Goal: Use online tool/utility

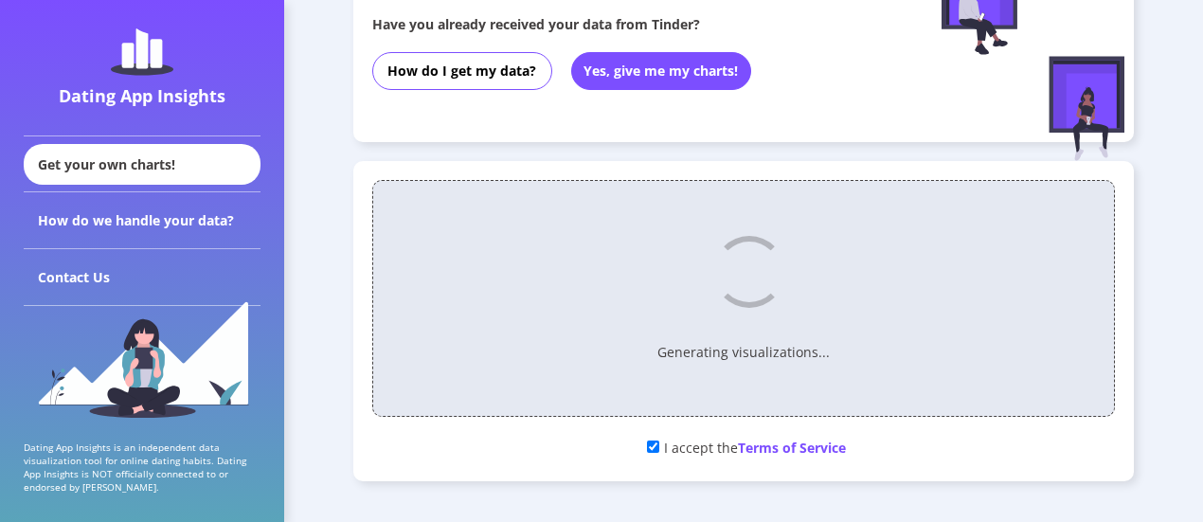
scroll to position [196, 0]
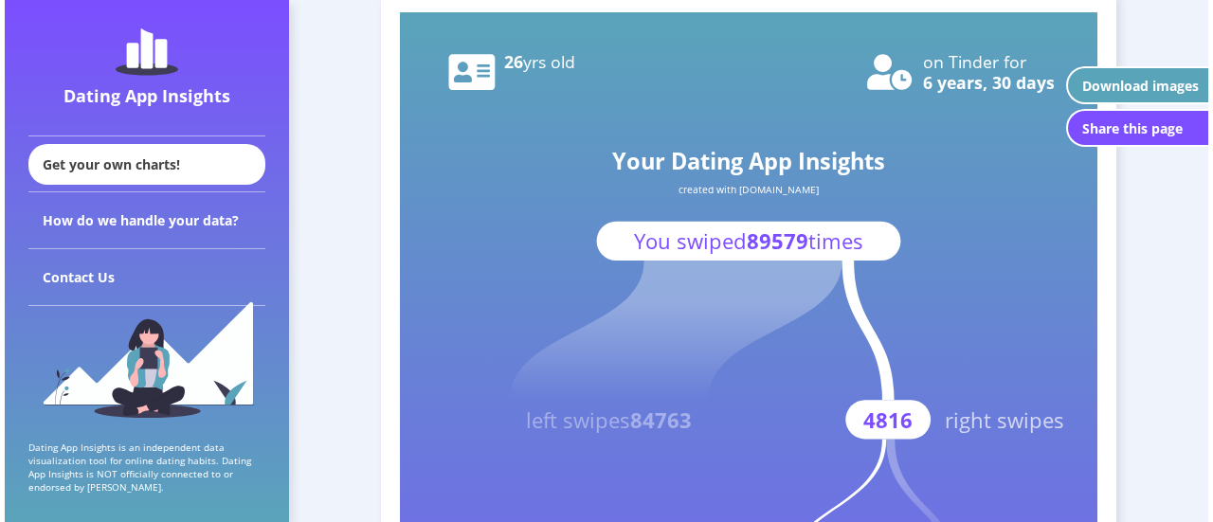
scroll to position [93, 0]
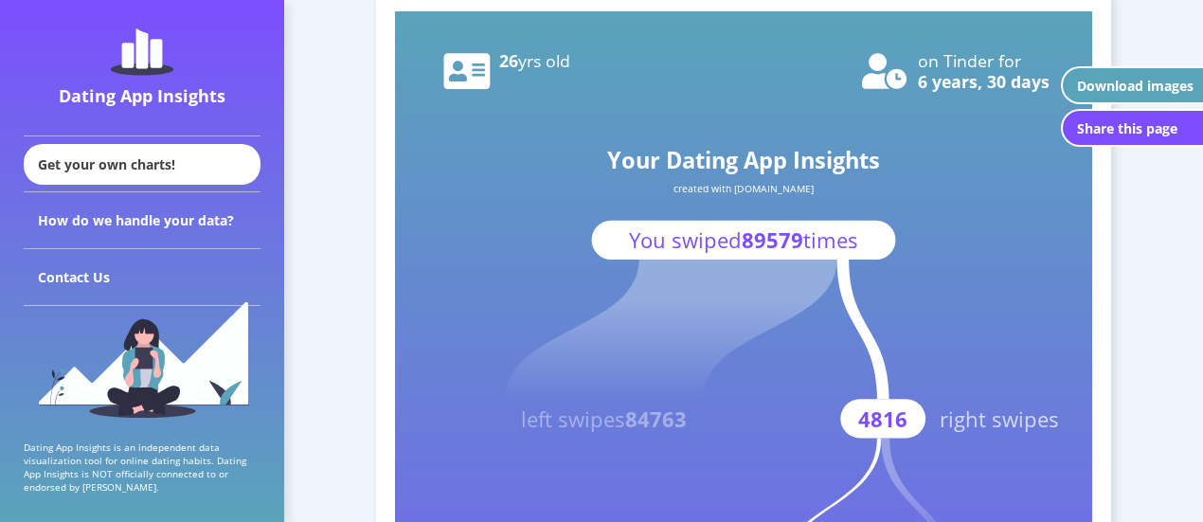
click at [1110, 93] on div "Download images" at bounding box center [1135, 86] width 117 height 18
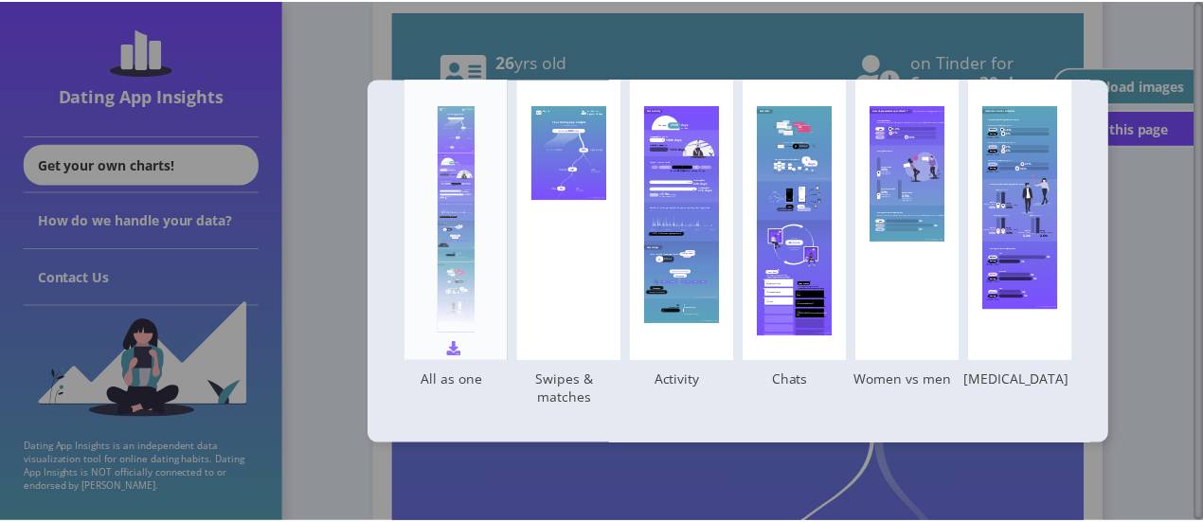
scroll to position [97, 0]
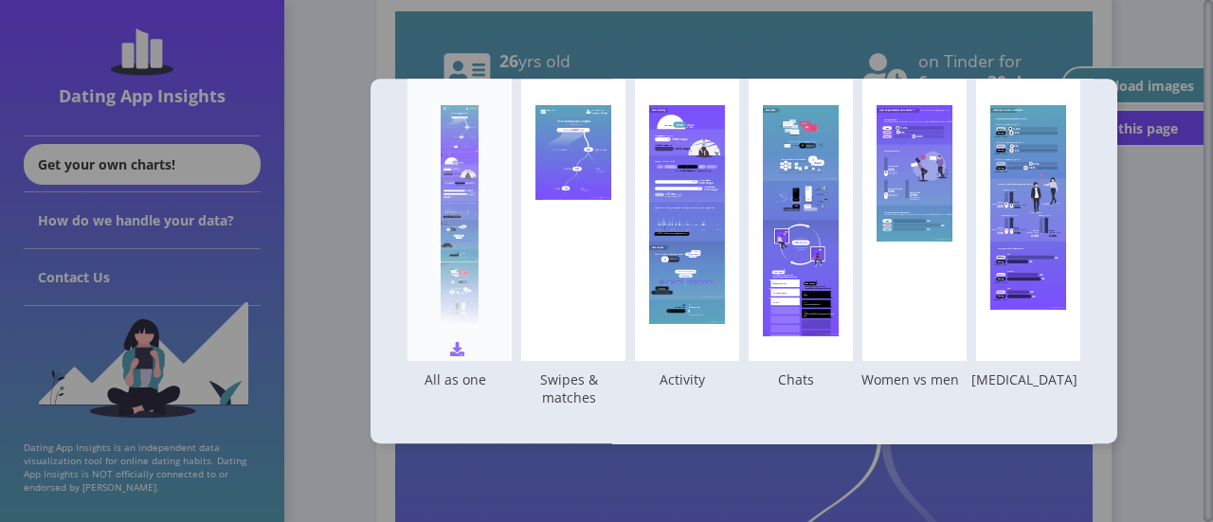
click at [464, 343] on img at bounding box center [457, 349] width 14 height 14
click at [1196, 283] on div at bounding box center [606, 261] width 1213 height 522
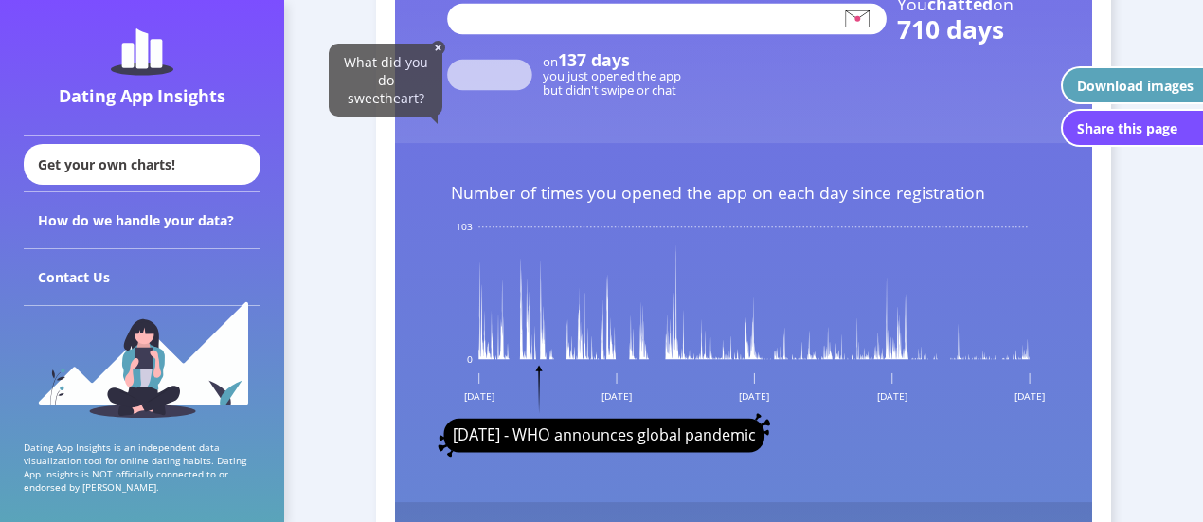
scroll to position [2185, 0]
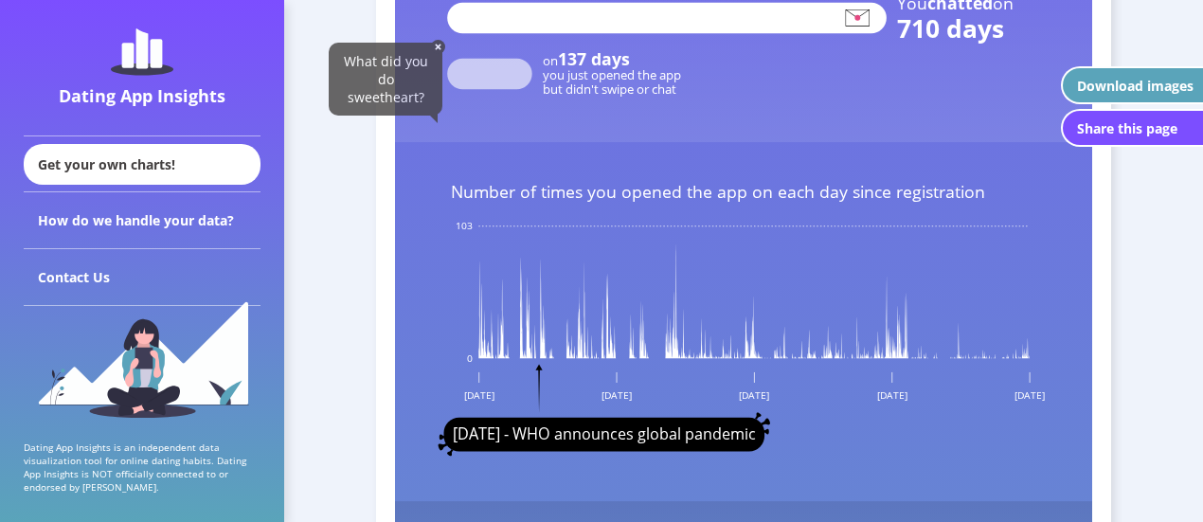
click at [744, 185] on text "Number of times you opened the app on each day since registration" at bounding box center [718, 191] width 534 height 23
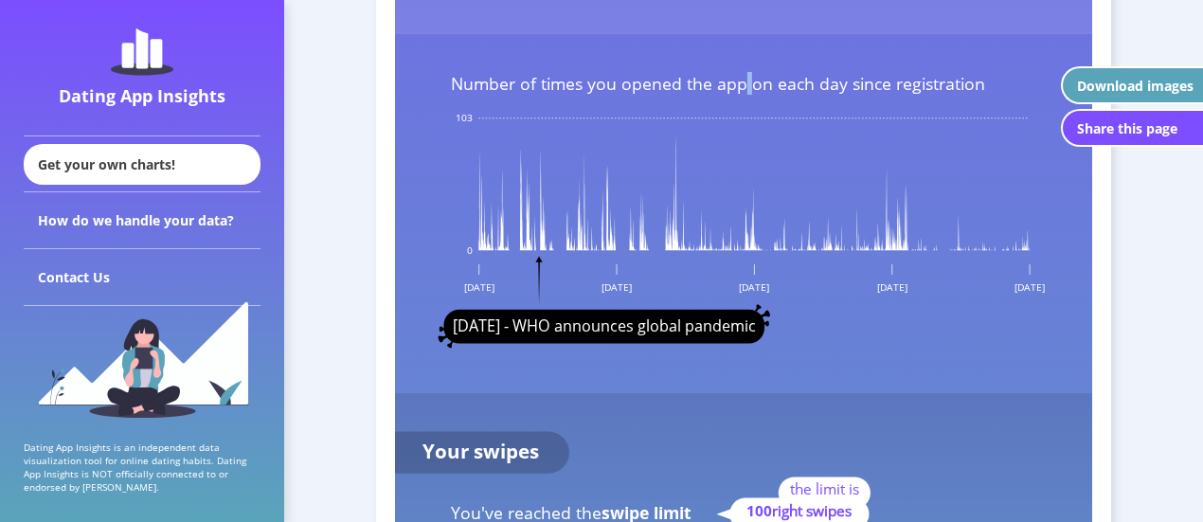
scroll to position [2300, 0]
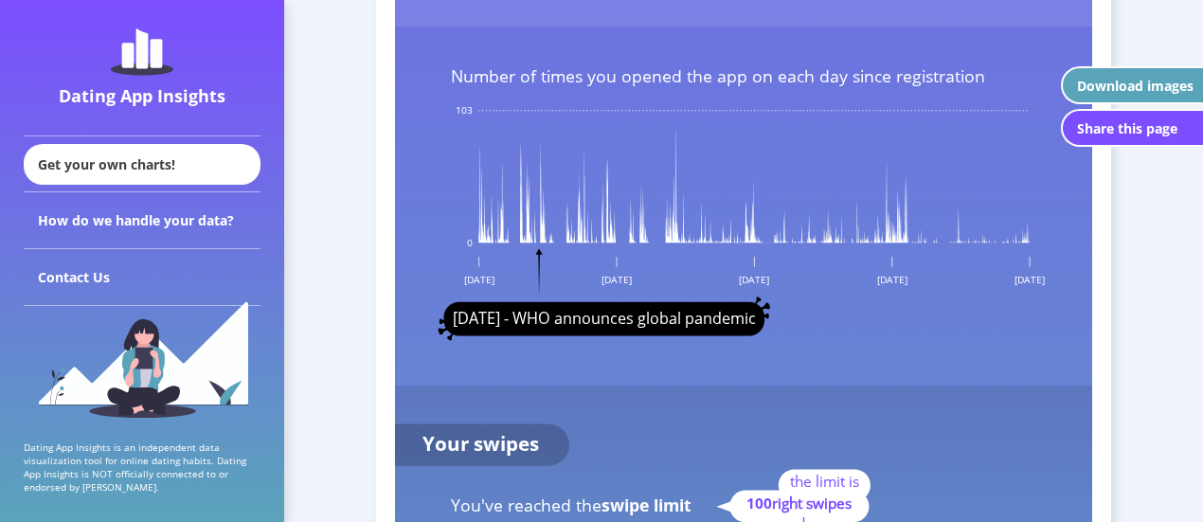
click at [595, 345] on rect at bounding box center [743, 141] width 697 height 2015
click at [475, 184] on rect at bounding box center [743, 141] width 697 height 2015
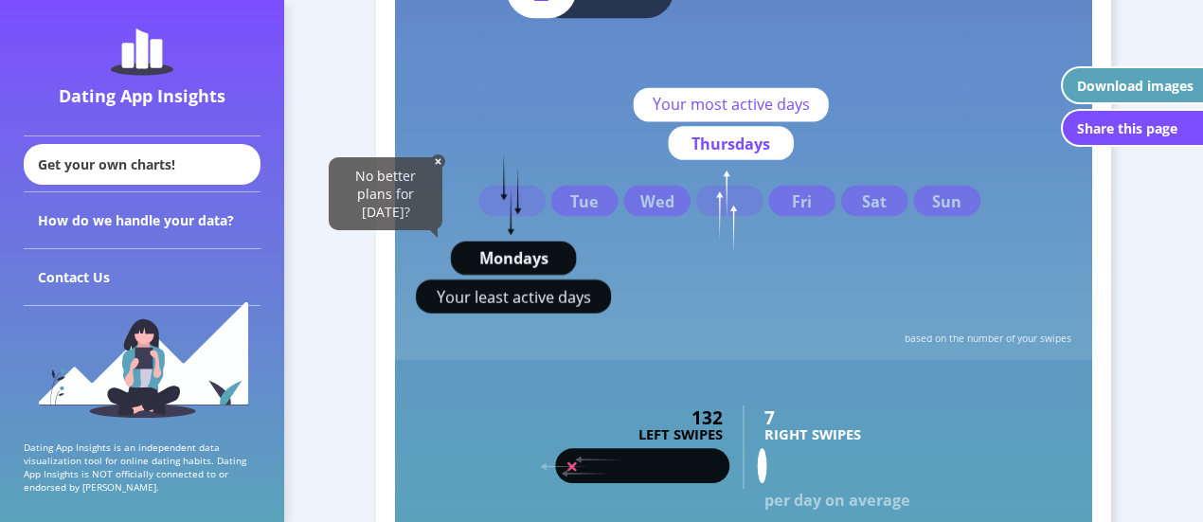
scroll to position [2928, 0]
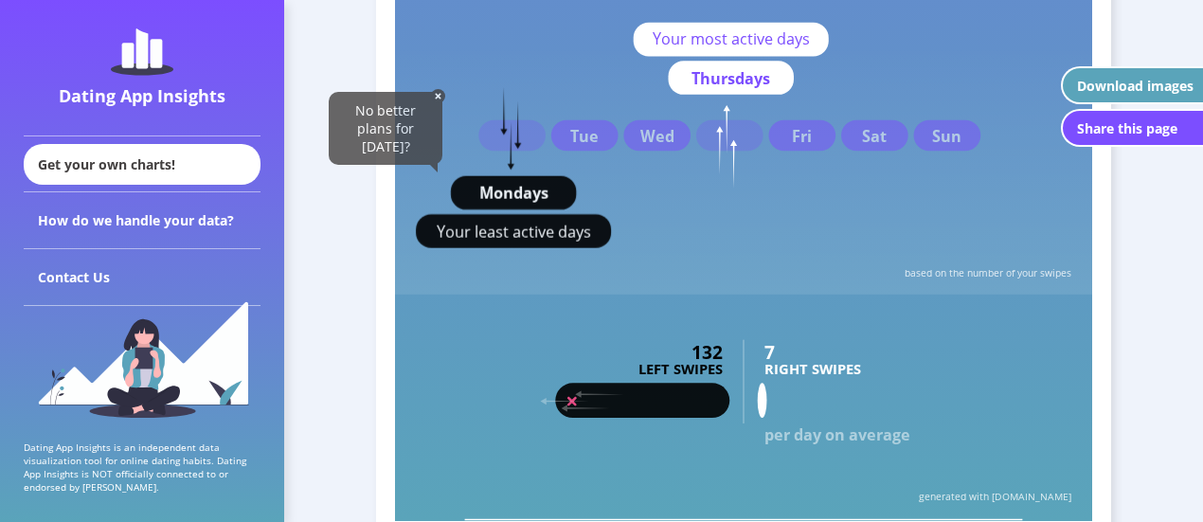
click at [439, 93] on img at bounding box center [438, 96] width 14 height 14
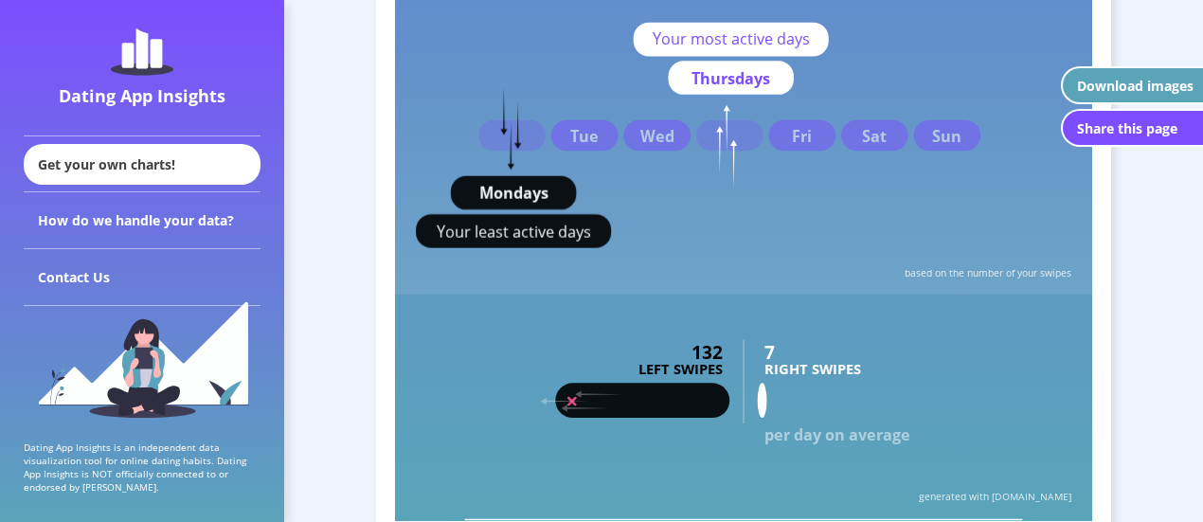
click at [489, 178] on rect at bounding box center [513, 192] width 125 height 34
click at [669, 98] on rect at bounding box center [743, 168] width 697 height 251
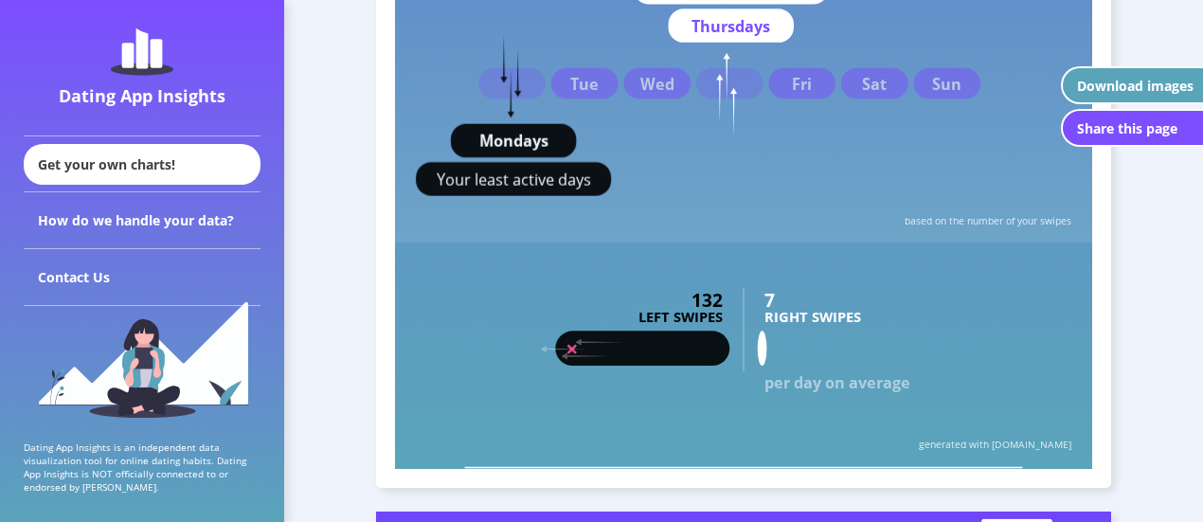
scroll to position [2976, 0]
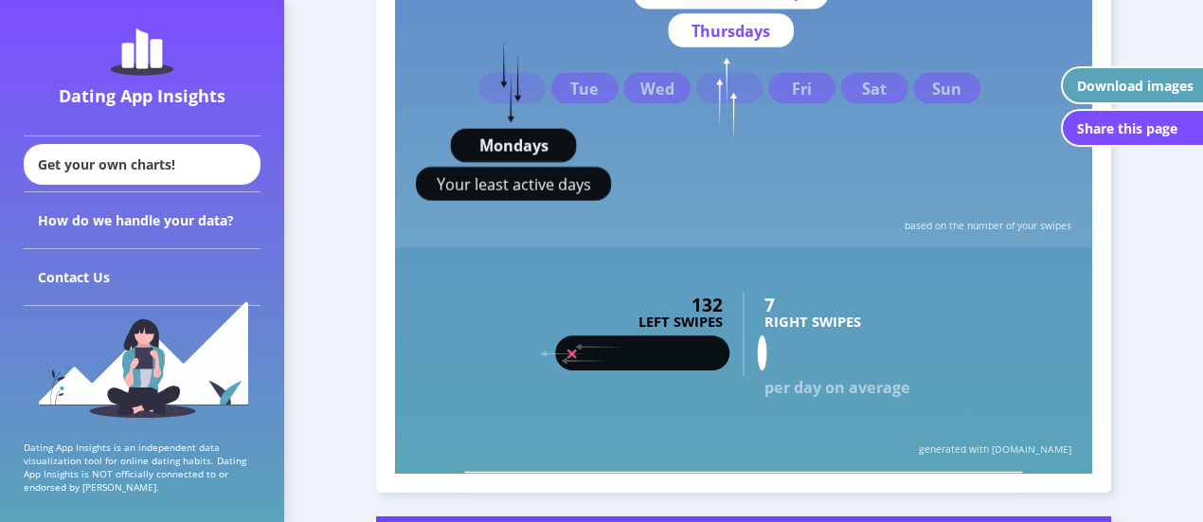
click at [627, 360] on rect at bounding box center [642, 352] width 174 height 35
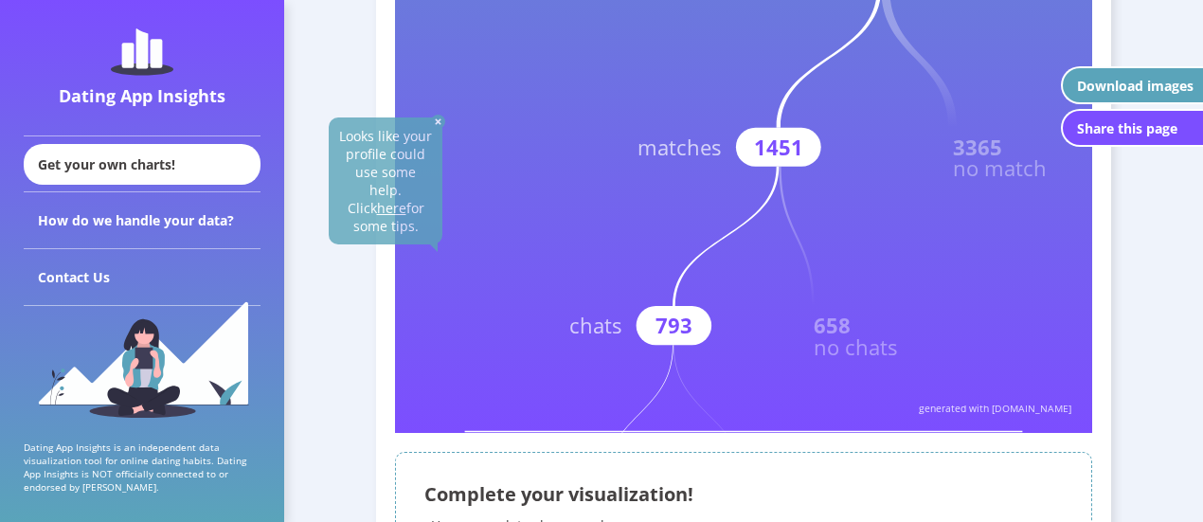
scroll to position [0, 0]
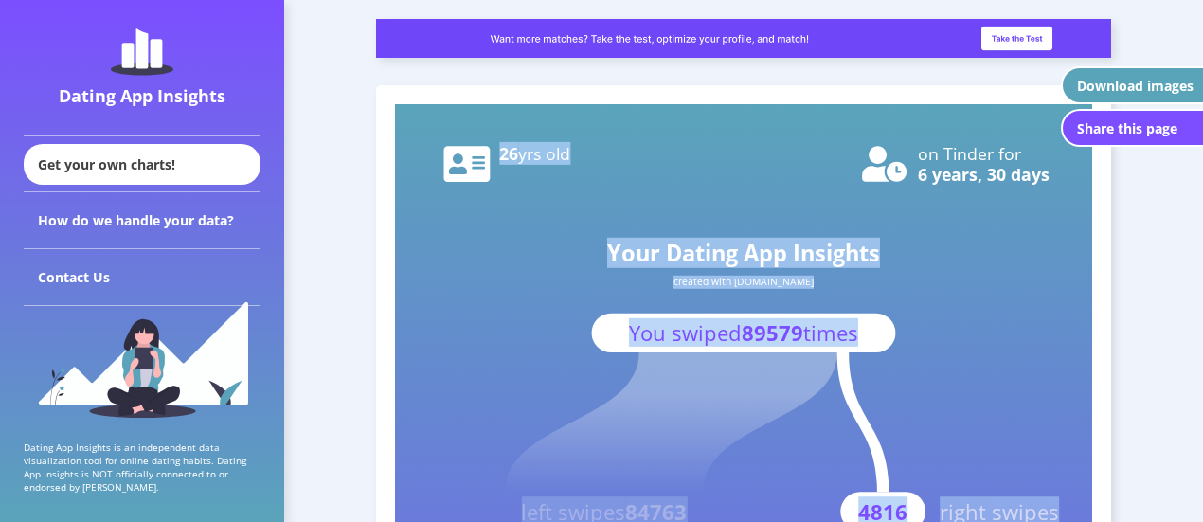
drag, startPoint x: 462, startPoint y: 161, endPoint x: 634, endPoint y: 155, distance: 171.6
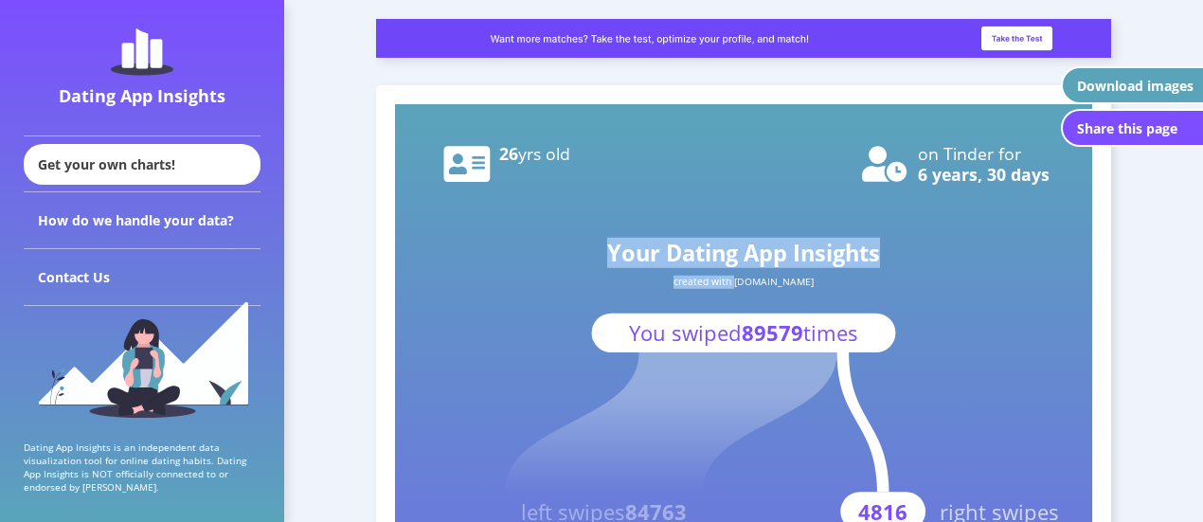
drag, startPoint x: 841, startPoint y: 281, endPoint x: 721, endPoint y: 281, distance: 120.3
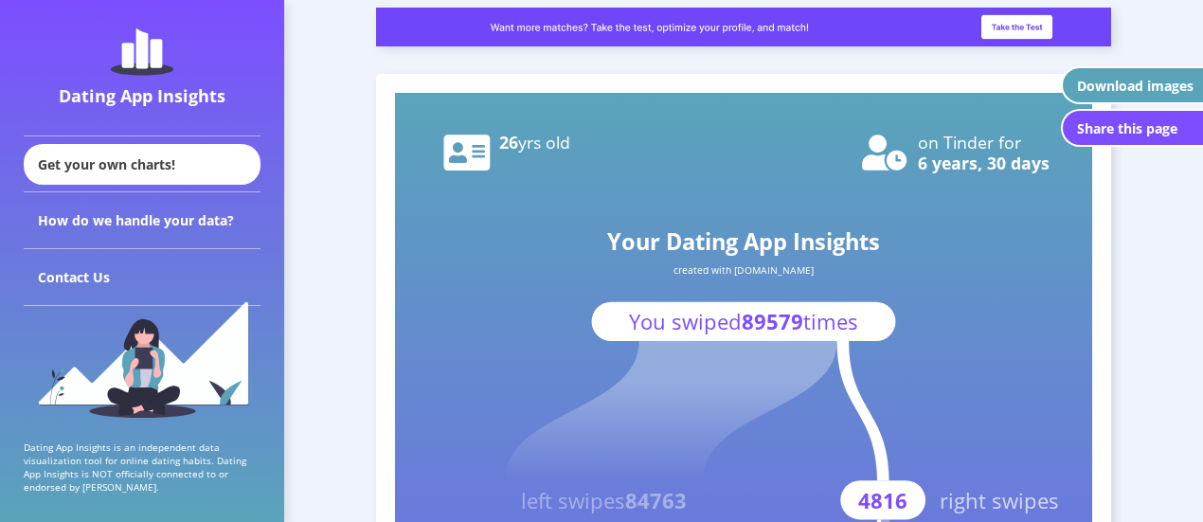
click at [650, 185] on rect at bounding box center [743, 529] width 697 height 872
